Goal: Find specific page/section: Find specific page/section

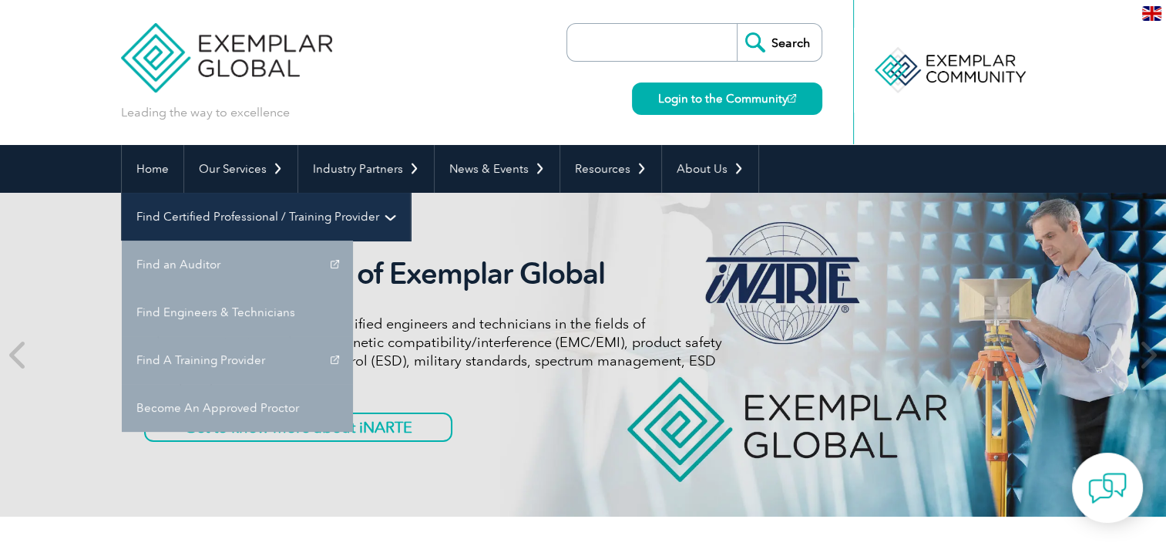
click at [410, 193] on link "Find Certified Professional / Training Provider" at bounding box center [266, 217] width 288 height 48
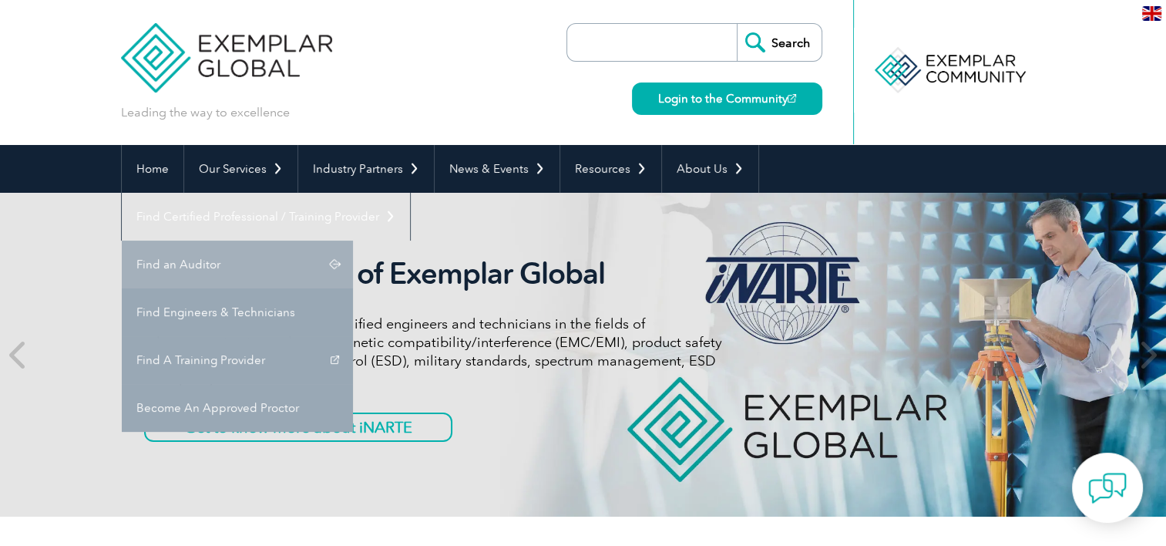
click at [353, 240] on link "Find an Auditor" at bounding box center [237, 264] width 231 height 48
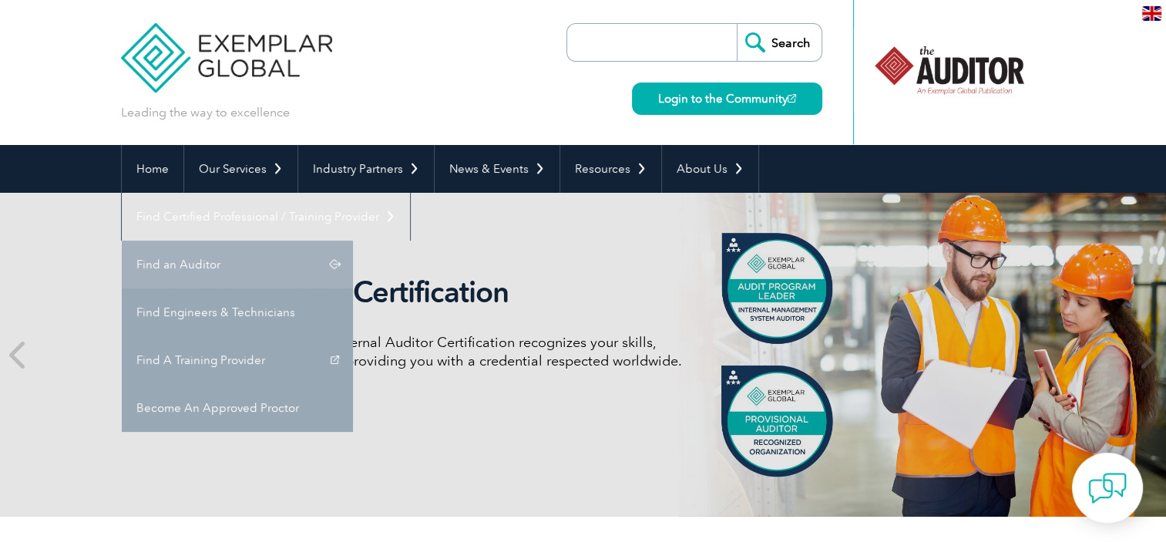
click at [353, 240] on link "Find an Auditor" at bounding box center [237, 264] width 231 height 48
